Goal: Task Accomplishment & Management: Complete application form

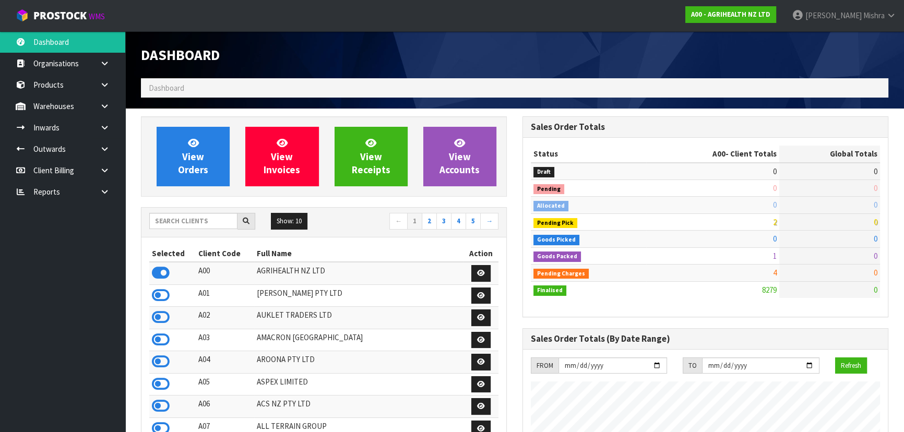
scroll to position [790, 381]
click at [214, 225] on input "text" at bounding box center [193, 221] width 88 height 16
type input "C09"
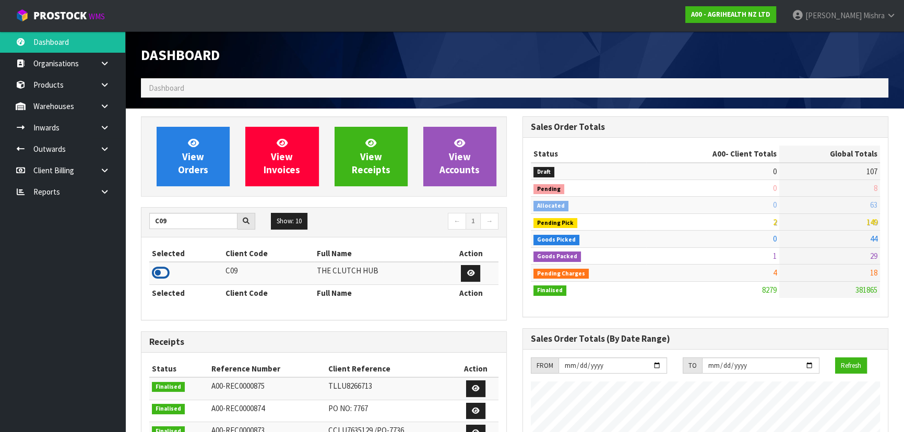
click at [162, 276] on icon at bounding box center [161, 273] width 18 height 16
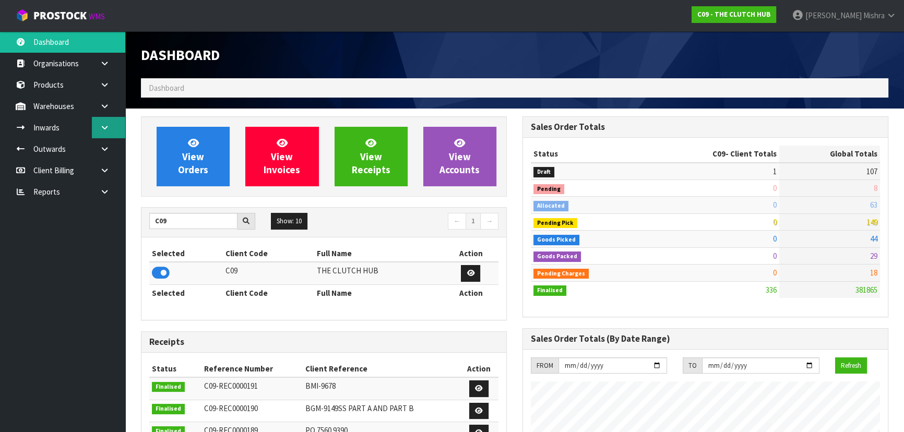
scroll to position [845, 381]
click at [96, 125] on link at bounding box center [108, 127] width 33 height 21
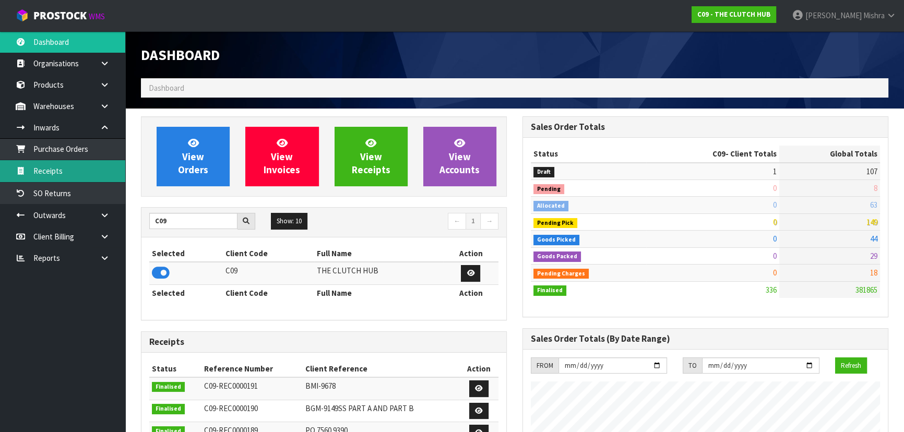
click at [72, 172] on link "Receipts" at bounding box center [62, 170] width 125 height 21
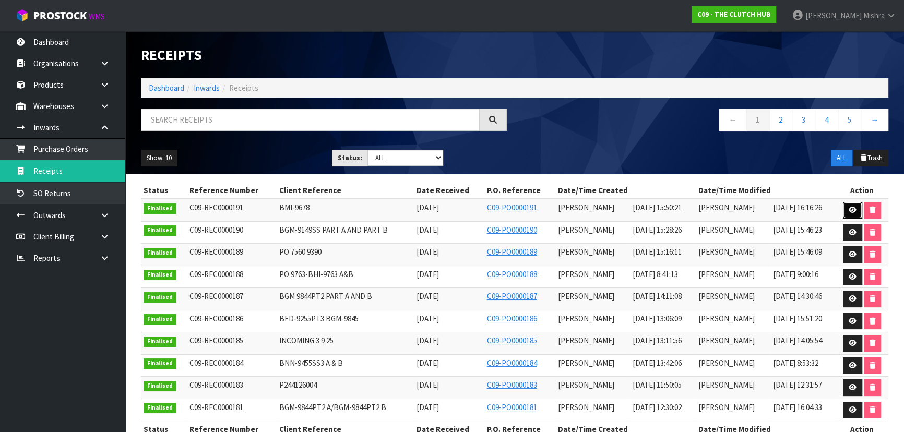
click at [853, 209] on icon at bounding box center [853, 210] width 8 height 7
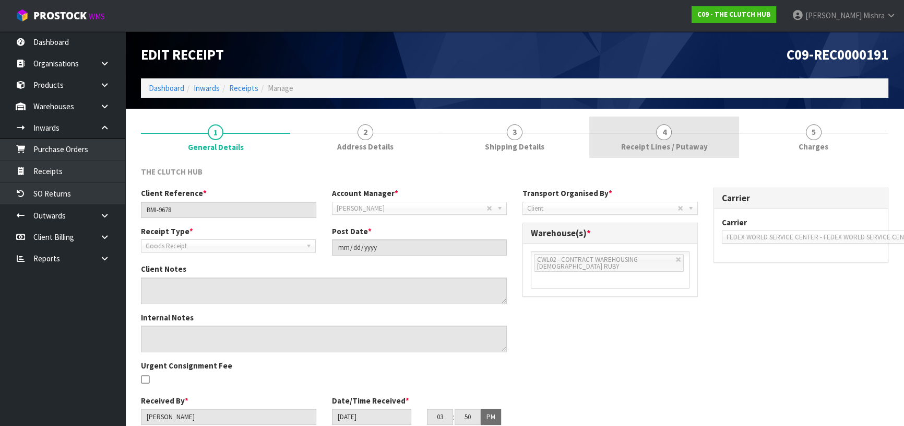
click at [660, 130] on span "4" at bounding box center [664, 132] width 16 height 16
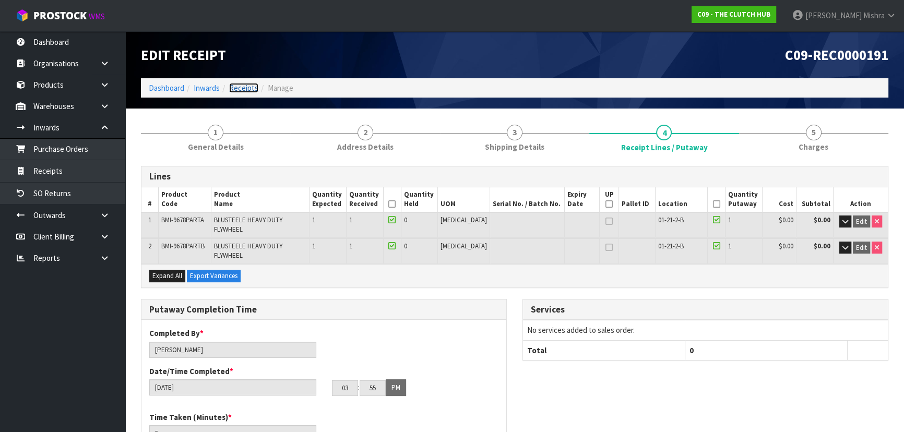
click at [240, 90] on link "Receipts" at bounding box center [243, 88] width 29 height 10
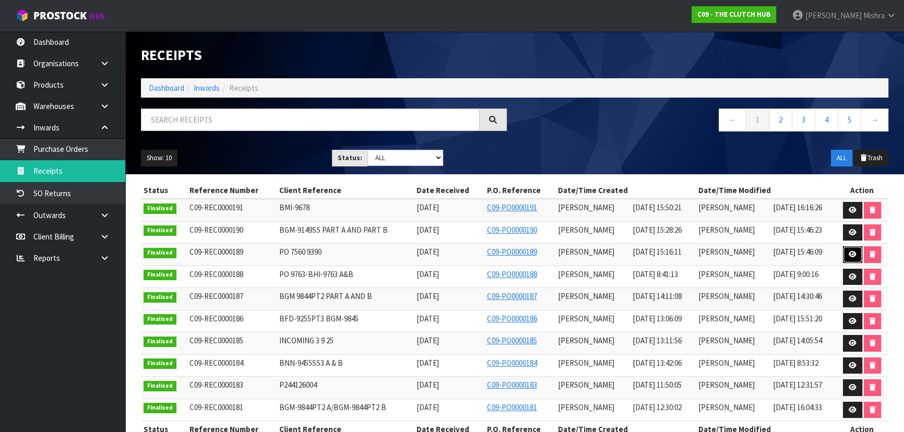
click at [847, 255] on link at bounding box center [852, 254] width 19 height 17
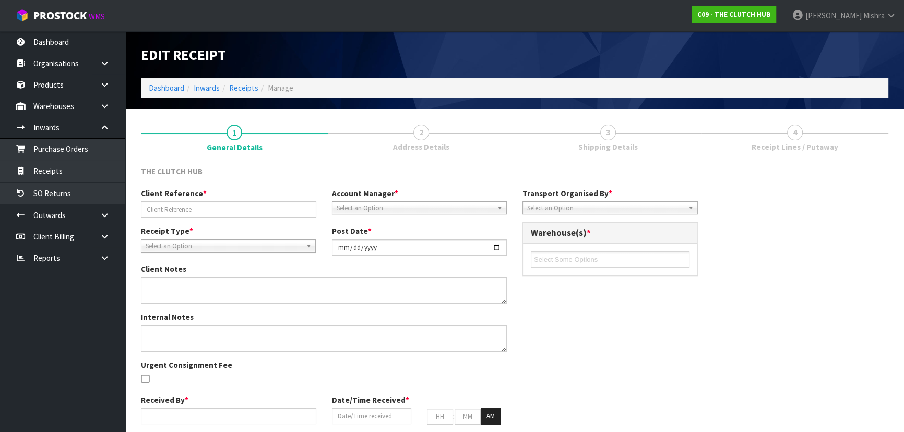
type input "PO 7560 9390"
type input "[DATE]"
type input "[PERSON_NAME]"
type input "[DATE]"
type input "03"
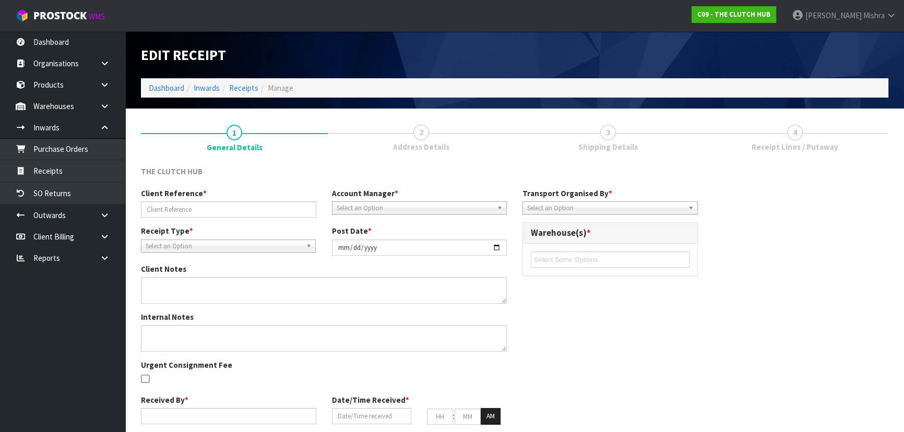
type input "16"
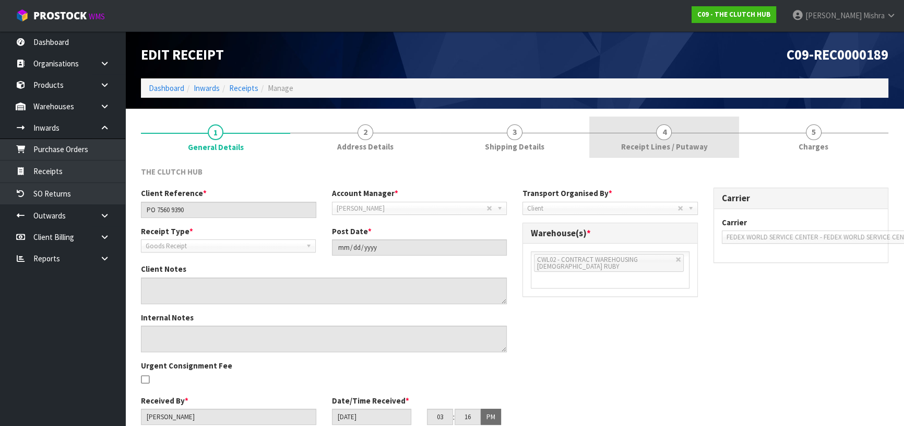
click at [614, 135] on link "4 Receipt Lines / Putaway" at bounding box center [664, 136] width 149 height 41
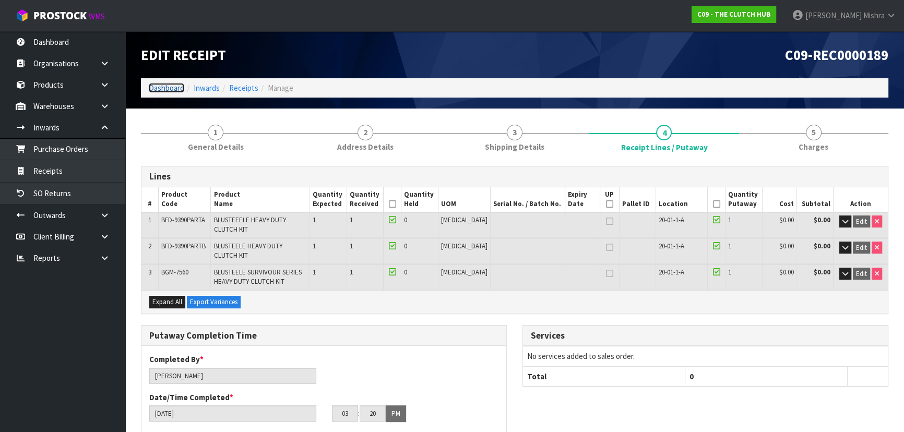
click at [162, 86] on link "Dashboard" at bounding box center [167, 88] width 36 height 10
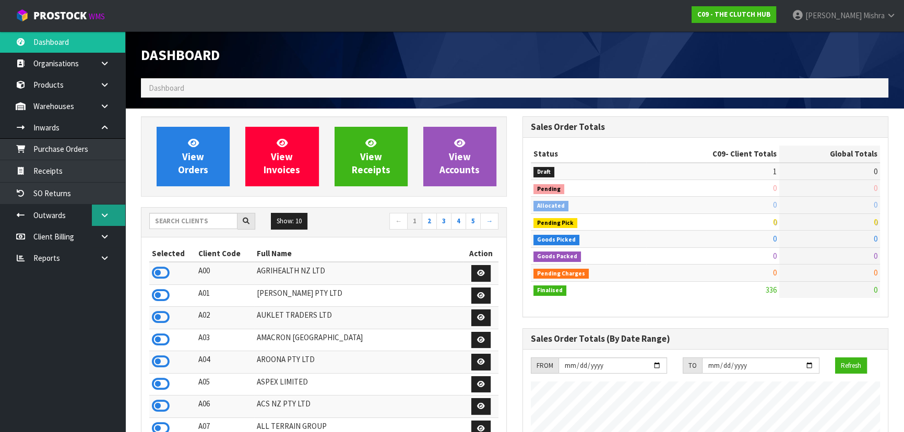
scroll to position [845, 381]
click at [107, 110] on link at bounding box center [108, 106] width 33 height 21
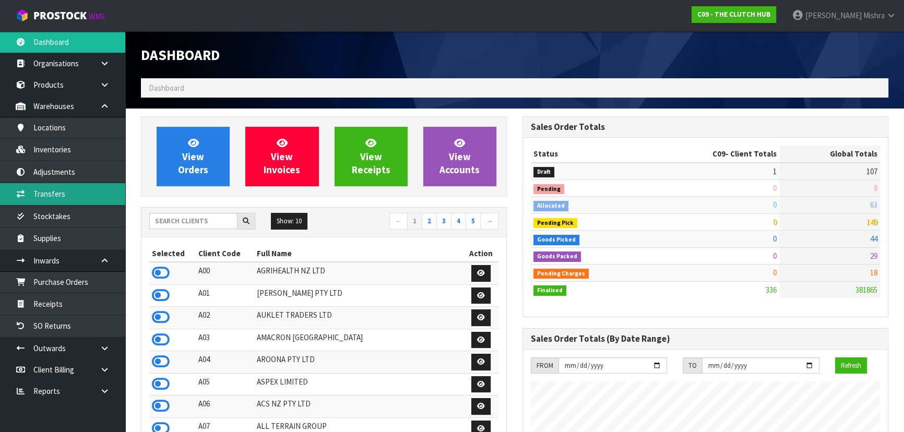
click at [94, 186] on link "Transfers" at bounding box center [62, 193] width 125 height 21
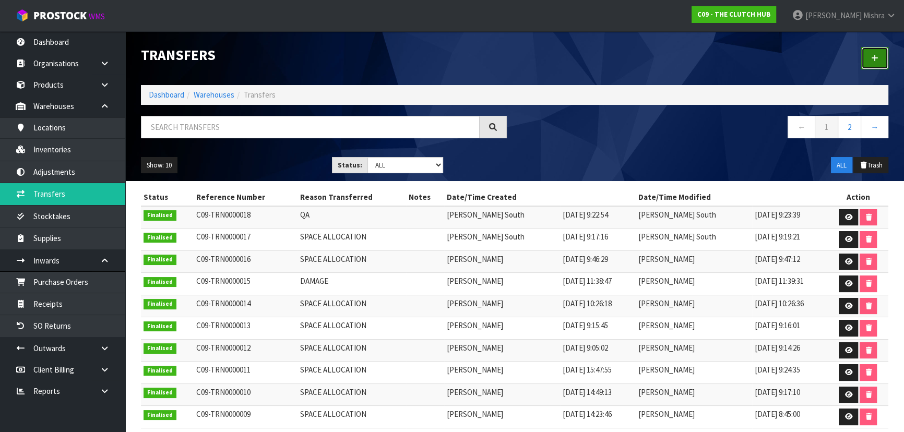
click at [872, 59] on icon at bounding box center [875, 58] width 7 height 8
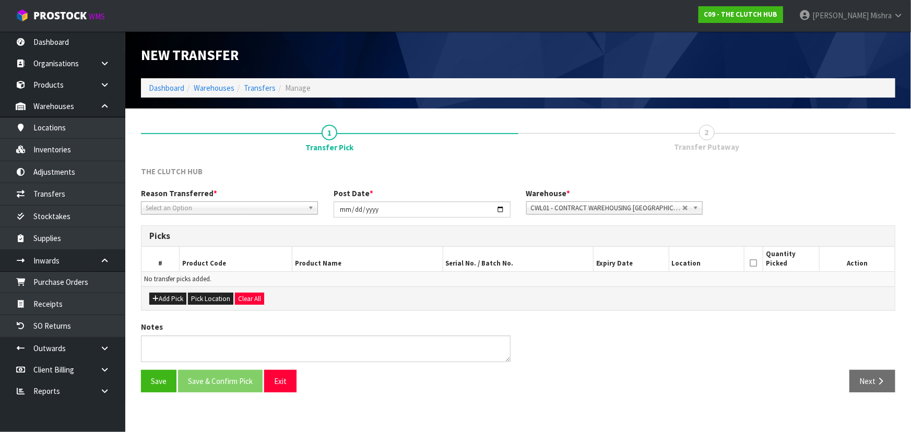
click at [273, 215] on div "Reason Transferred * Space Allocation Damage Expired Stock Repair QA Select an …" at bounding box center [518, 207] width 770 height 38
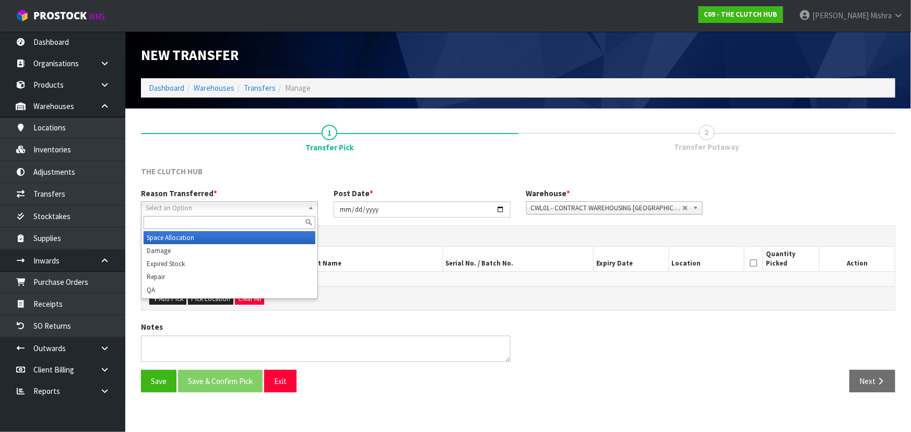
click at [272, 210] on span "Select an Option" at bounding box center [225, 208] width 158 height 13
click at [237, 240] on li "Space Allocation" at bounding box center [230, 237] width 172 height 13
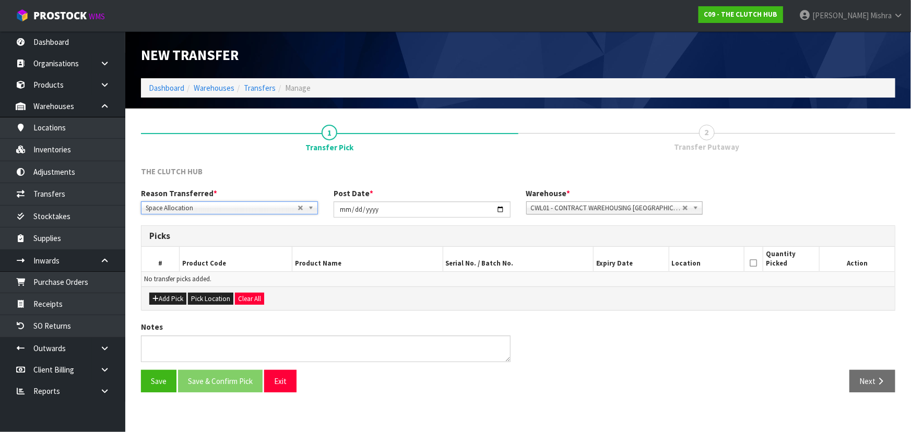
click at [653, 209] on span "CWL01 - CONTRACT WAREHOUSING [GEOGRAPHIC_DATA]" at bounding box center [607, 208] width 152 height 13
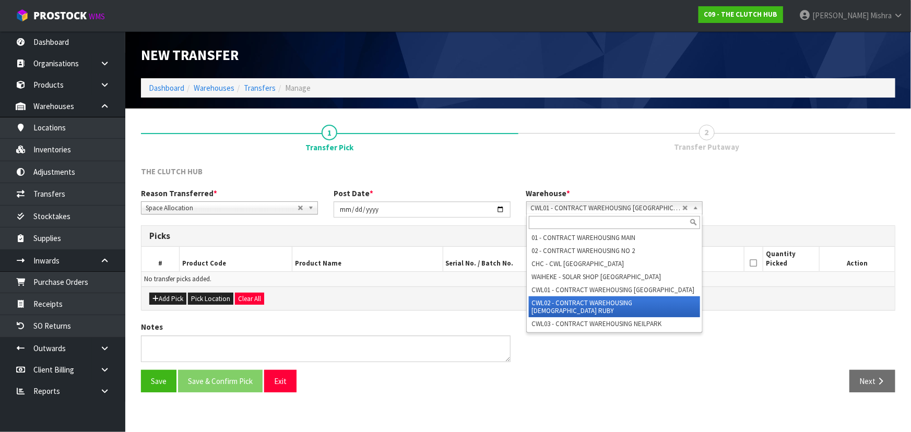
click at [633, 298] on li "CWL02 - CONTRACT WAREHOUSING [DEMOGRAPHIC_DATA] RUBY" at bounding box center [615, 307] width 172 height 21
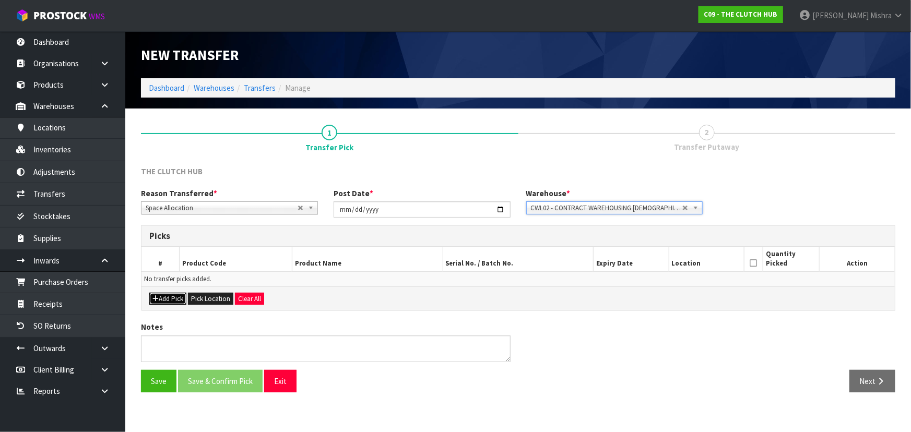
click at [170, 298] on button "Add Pick" at bounding box center [167, 299] width 37 height 13
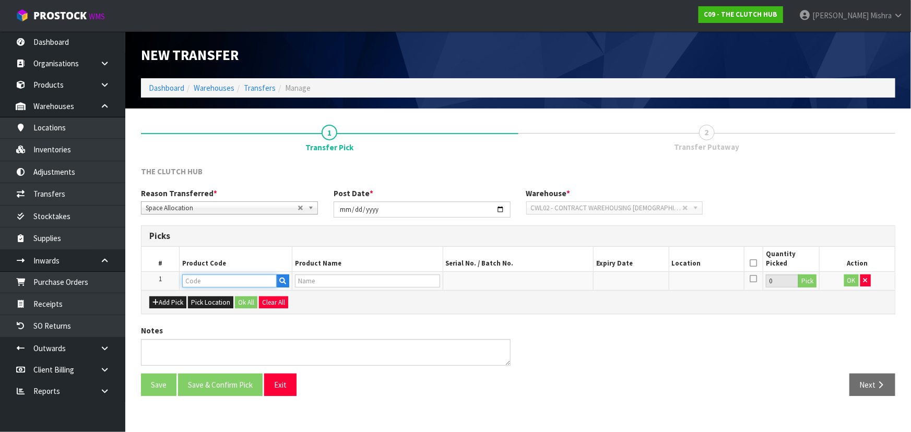
click at [225, 277] on input "text" at bounding box center [229, 281] width 95 height 13
type input "BFD-939"
click at [231, 299] on link "BFD-939 0PARTA" at bounding box center [223, 298] width 83 height 14
type input "BFD-9390PARTA"
type input "BLUSTEEELE HEAVY DUTY CLUTCH KIT"
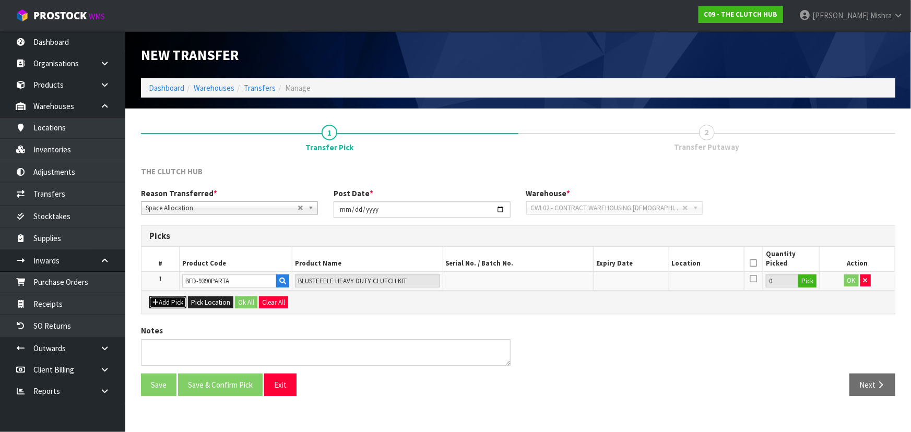
click at [160, 305] on button "Add Pick" at bounding box center [167, 303] width 37 height 13
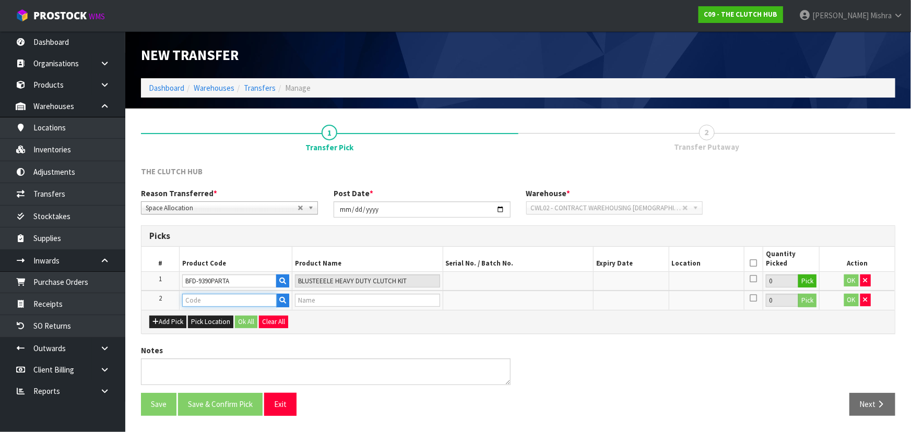
click at [220, 299] on input "text" at bounding box center [229, 300] width 95 height 13
drag, startPoint x: 226, startPoint y: 280, endPoint x: 181, endPoint y: 283, distance: 45.5
click at [181, 283] on td "BFD-9390PARTA" at bounding box center [235, 281] width 113 height 19
click at [233, 297] on input "text" at bounding box center [229, 300] width 95 height 13
paste input "BFD-9390PART"
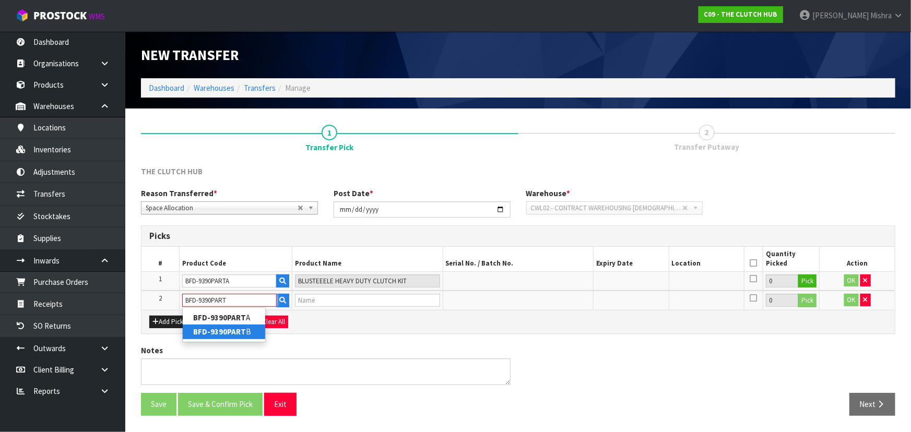
type input "BFD-9390PART"
click at [244, 334] on link "BFD-9390PART B" at bounding box center [224, 332] width 83 height 14
type input "BFD-9390PARTB"
type input "BLUSTEELE HEAVY DUTY CLUTCH KIT"
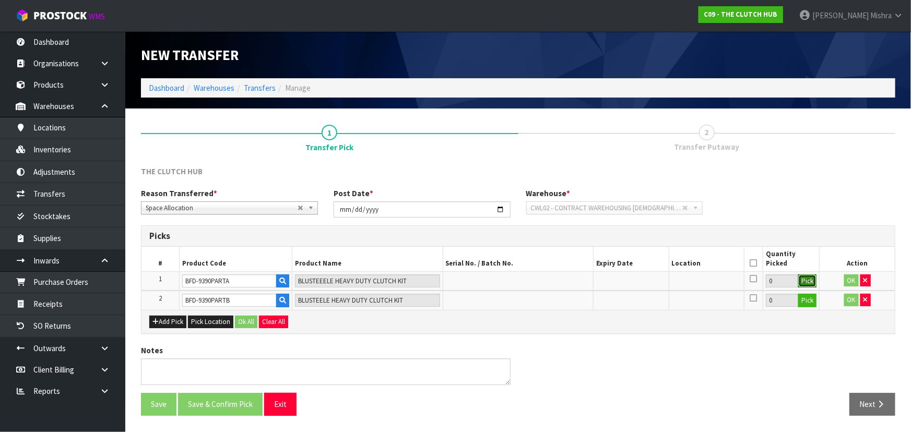
click at [804, 284] on button "Pick" at bounding box center [807, 282] width 18 height 14
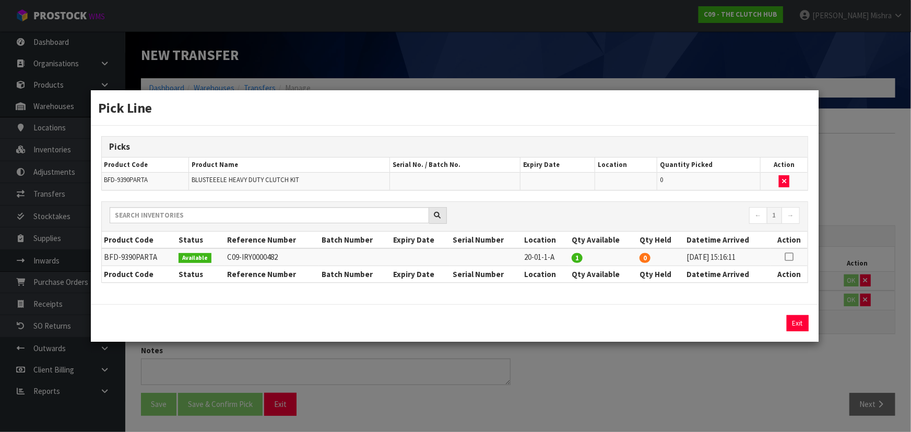
click at [786, 257] on icon at bounding box center [789, 257] width 8 height 1
click at [768, 321] on button "Assign Pick" at bounding box center [762, 323] width 43 height 16
type input "1"
click at [798, 324] on button "Exit" at bounding box center [798, 323] width 22 height 16
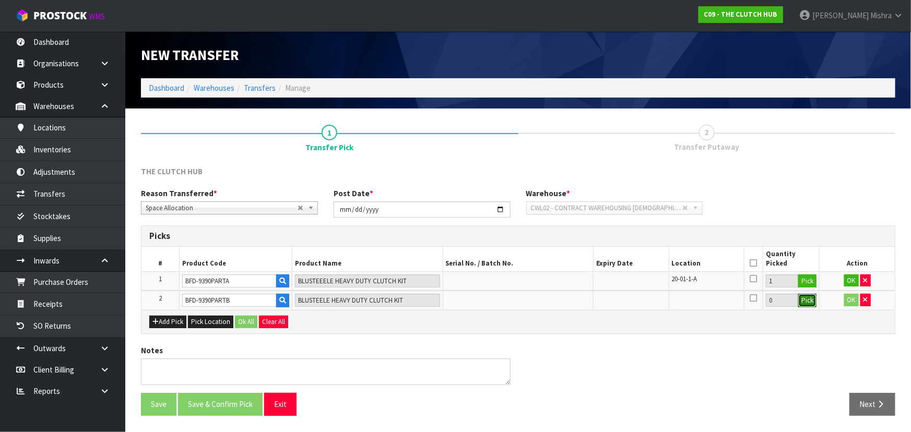
click at [804, 298] on button "Pick" at bounding box center [807, 301] width 18 height 14
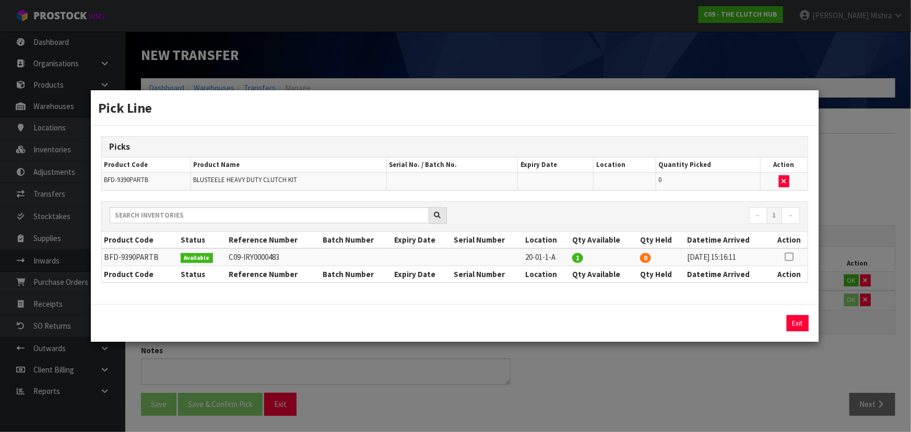
click at [787, 257] on icon at bounding box center [789, 257] width 8 height 1
click at [754, 322] on button "Assign Pick" at bounding box center [762, 323] width 43 height 16
type input "1"
click at [804, 321] on button "Exit" at bounding box center [798, 323] width 22 height 16
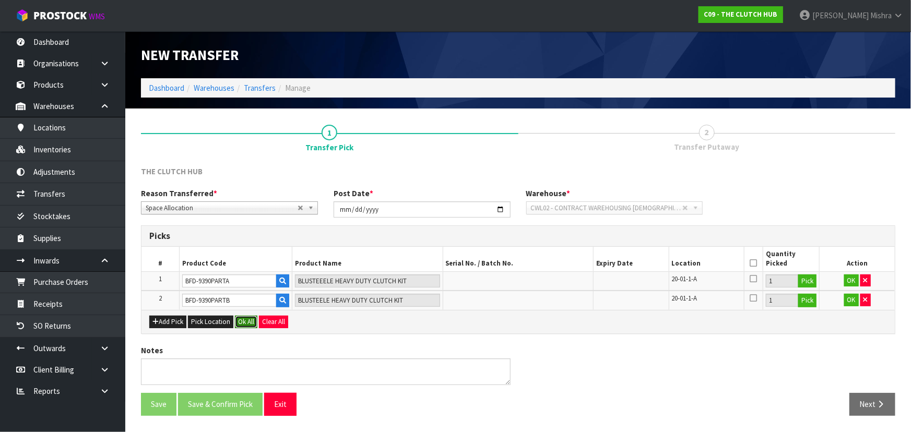
click at [245, 320] on button "Ok All" at bounding box center [246, 322] width 22 height 13
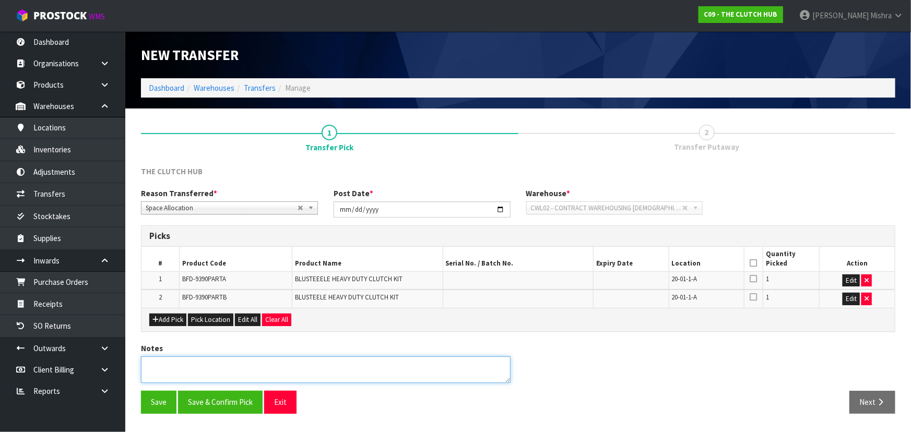
click at [219, 370] on textarea at bounding box center [326, 370] width 370 height 27
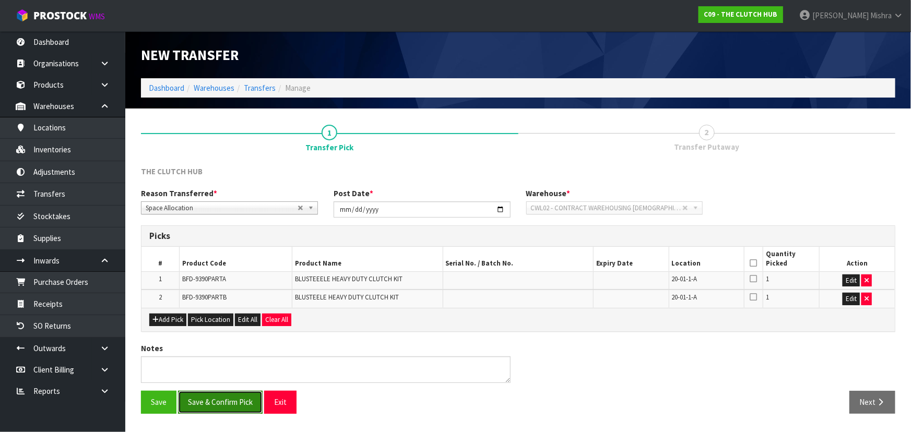
drag, startPoint x: 227, startPoint y: 404, endPoint x: 232, endPoint y: 402, distance: 5.6
click at [227, 405] on button "Save & Confirm Pick" at bounding box center [220, 402] width 85 height 22
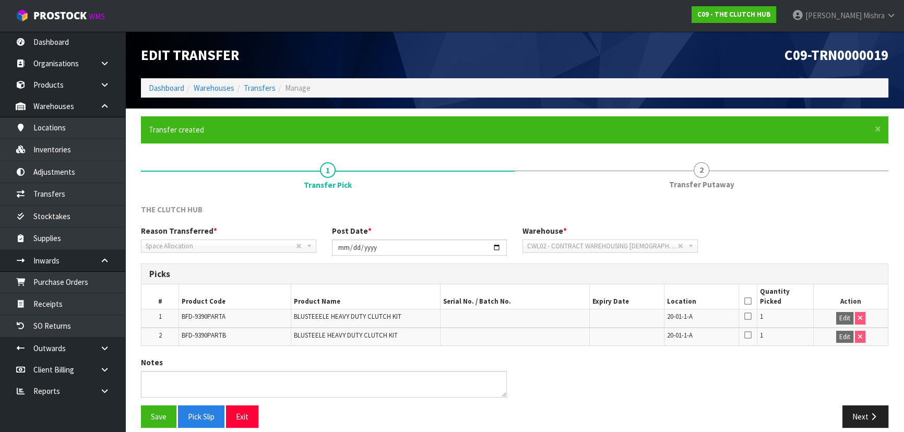
scroll to position [10, 0]
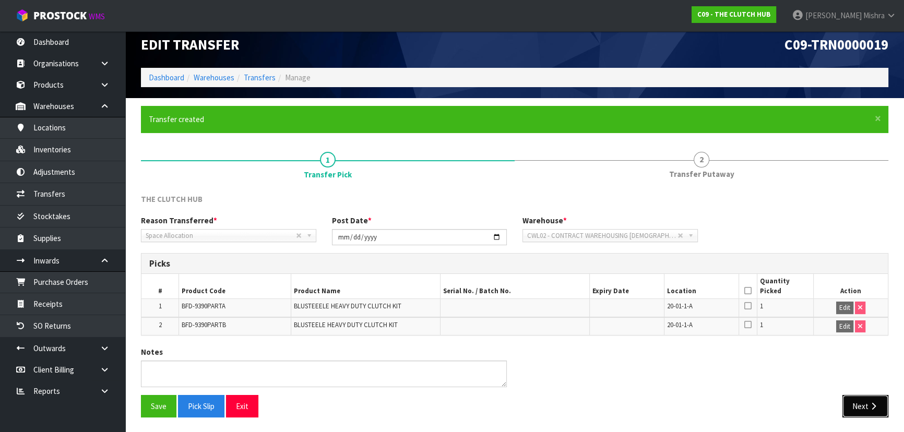
click at [857, 402] on button "Next" at bounding box center [866, 406] width 46 height 22
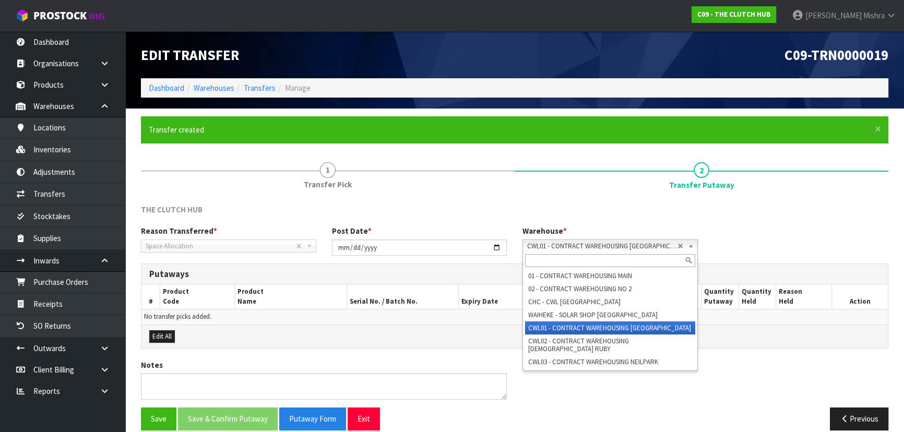
click at [692, 246] on b at bounding box center [692, 246] width 9 height 12
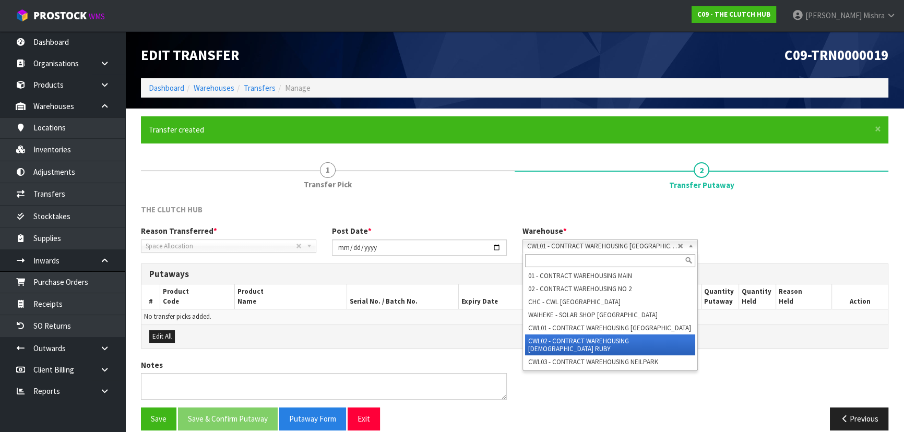
click at [654, 345] on li "CWL02 - CONTRACT WAREHOUSING [DEMOGRAPHIC_DATA] RUBY" at bounding box center [610, 345] width 170 height 21
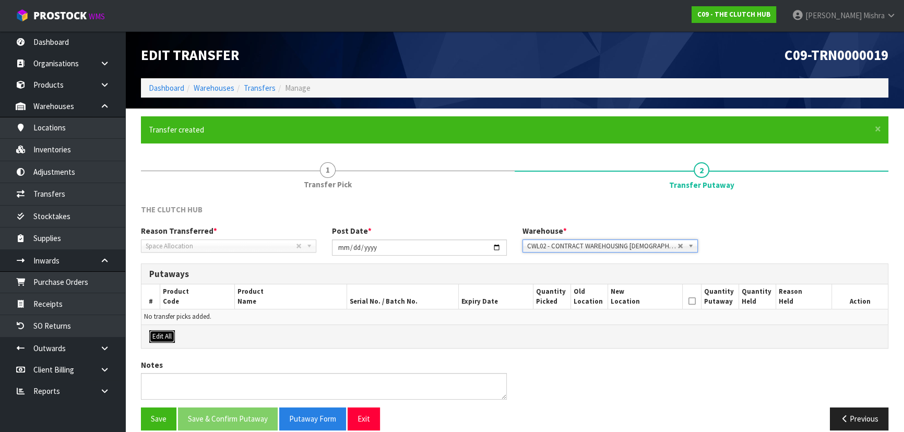
click at [162, 334] on button "Edit All" at bounding box center [162, 337] width 26 height 13
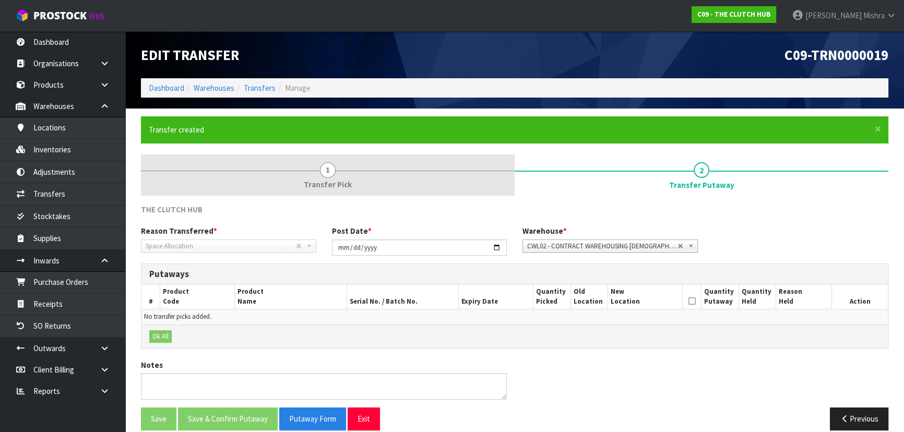
click at [302, 183] on link "1 Transfer Pick" at bounding box center [328, 175] width 374 height 41
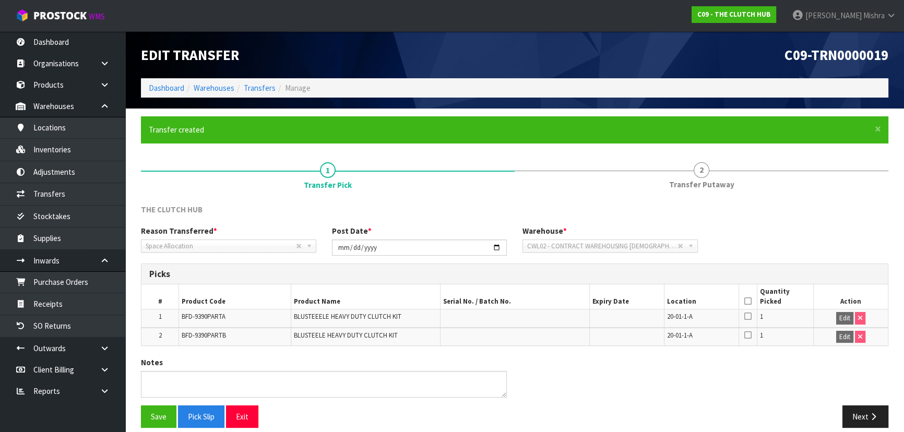
click at [752, 301] on th at bounding box center [748, 297] width 19 height 25
click at [751, 301] on icon at bounding box center [748, 301] width 7 height 1
click at [869, 418] on icon "button" at bounding box center [874, 417] width 10 height 8
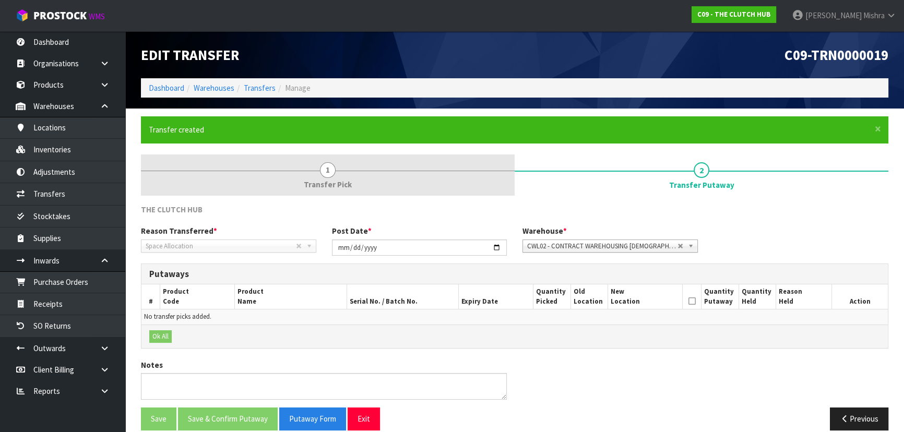
click at [326, 183] on span "Transfer Pick" at bounding box center [328, 184] width 48 height 11
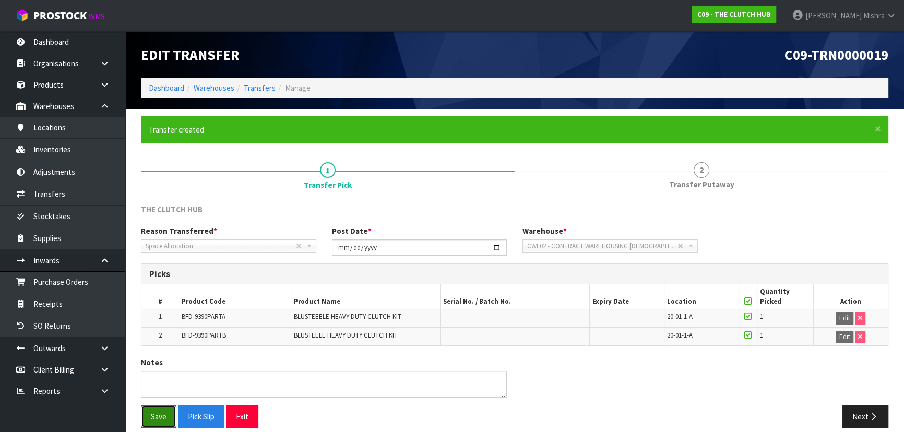
click at [155, 415] on button "Save" at bounding box center [159, 417] width 36 height 22
click at [872, 420] on button "Next" at bounding box center [866, 417] width 46 height 22
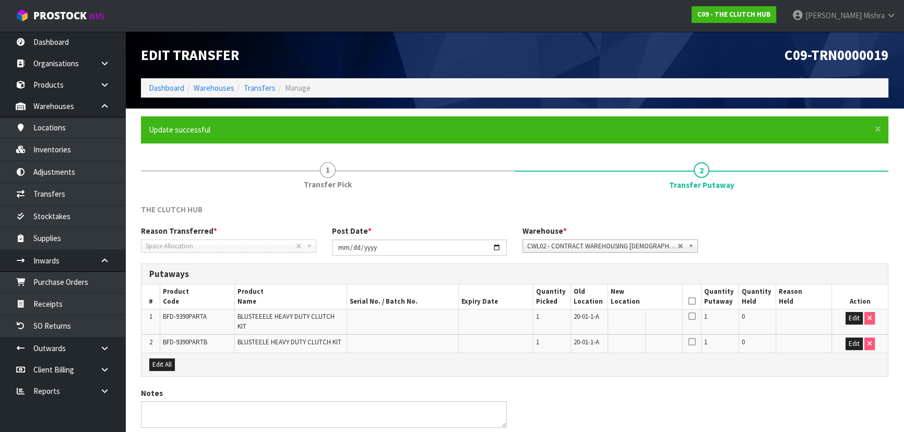
click at [693, 302] on icon at bounding box center [692, 301] width 7 height 1
click at [856, 323] on button "Edit" at bounding box center [854, 318] width 17 height 13
click at [853, 344] on button "Edit" at bounding box center [854, 344] width 17 height 13
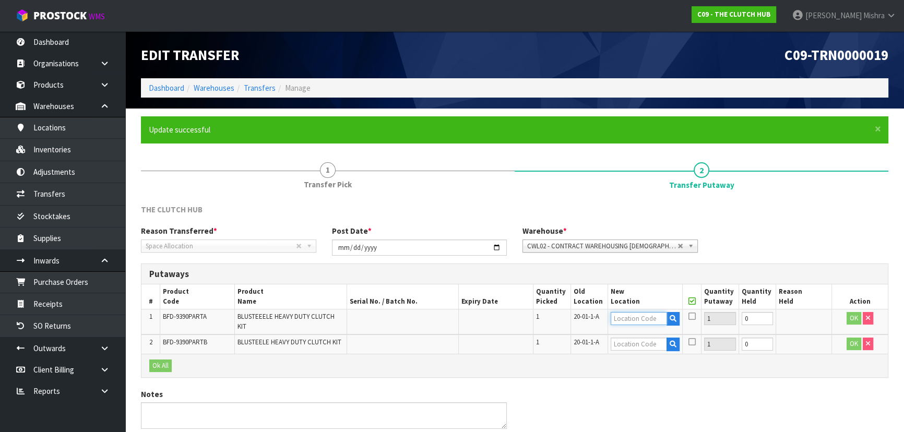
click at [651, 321] on input "text" at bounding box center [639, 318] width 56 height 13
type input "01-21-3"
click at [661, 355] on link "01-21-3 -B" at bounding box center [652, 351] width 83 height 14
type input "01-21-3-B"
click at [647, 339] on input "text" at bounding box center [639, 344] width 56 height 13
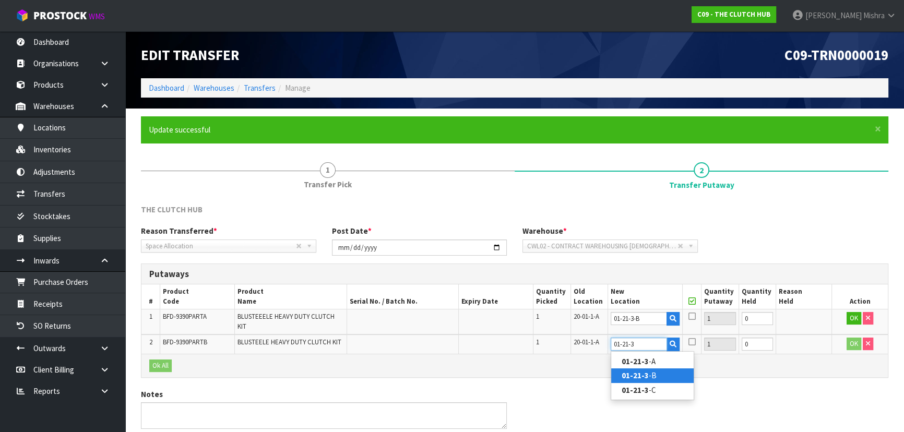
type input "01-21-3"
click at [649, 374] on link "01-21-3 -B" at bounding box center [652, 376] width 83 height 14
type input "01-21-3-B"
click at [694, 302] on icon at bounding box center [692, 301] width 7 height 1
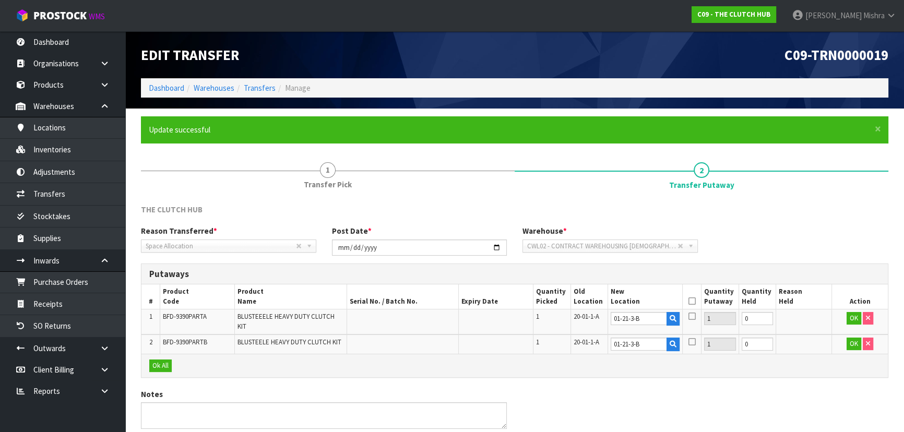
click at [694, 302] on icon at bounding box center [692, 301] width 7 height 1
click at [157, 370] on button "Ok All" at bounding box center [160, 366] width 22 height 13
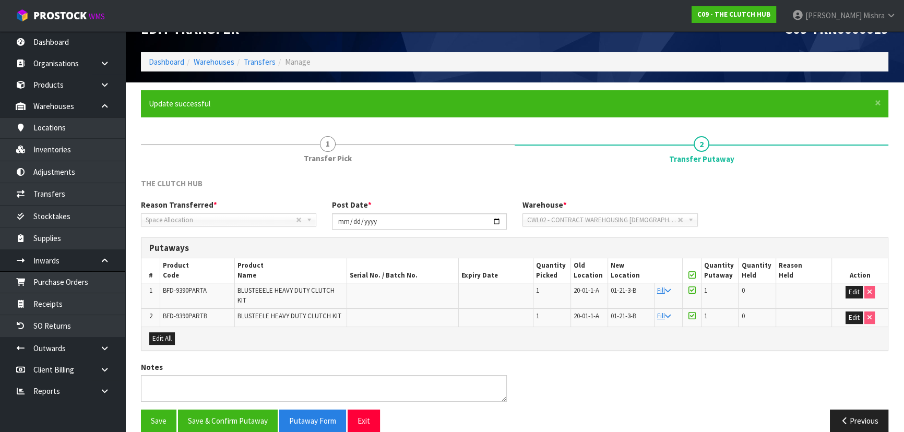
scroll to position [41, 0]
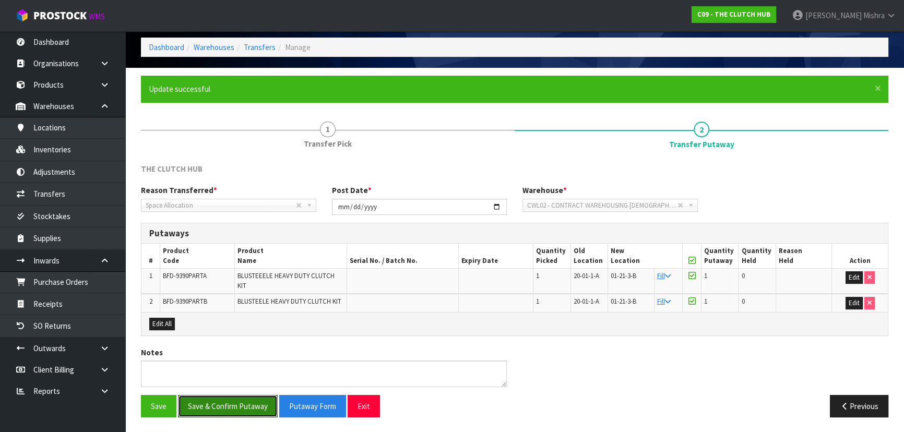
click at [207, 401] on button "Save & Confirm Putaway" at bounding box center [228, 406] width 100 height 22
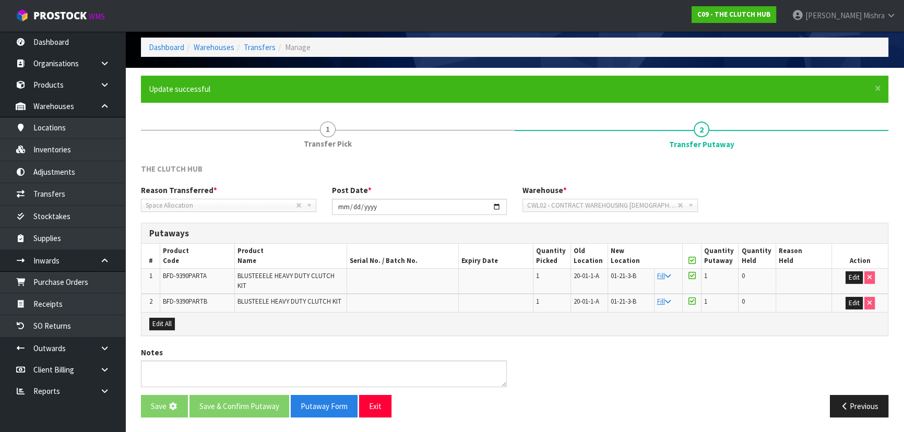
scroll to position [0, 0]
